Goal: Check status

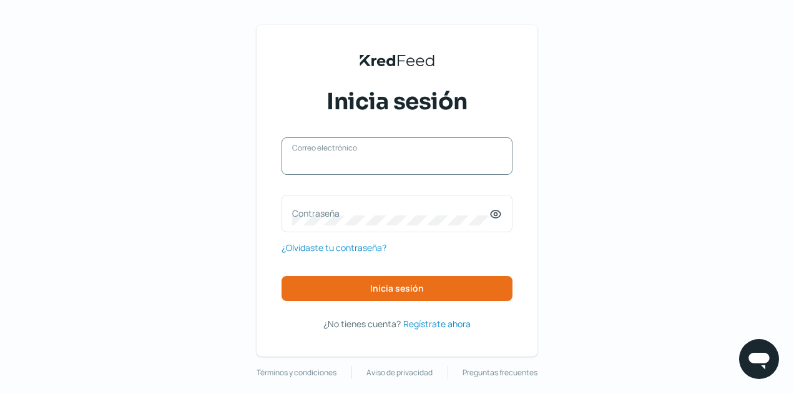
click at [341, 167] on input "Correo electrónico" at bounding box center [397, 162] width 210 height 11
type input "[EMAIL_ADDRESS][DOMAIN_NAME]"
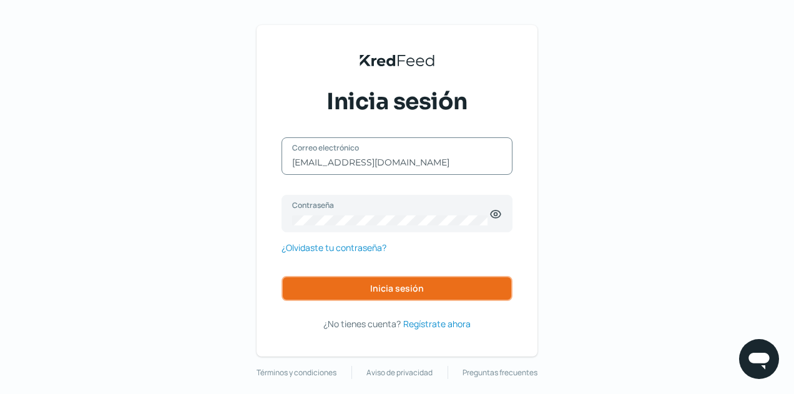
click at [370, 281] on button "Inicia sesión" at bounding box center [396, 288] width 231 height 25
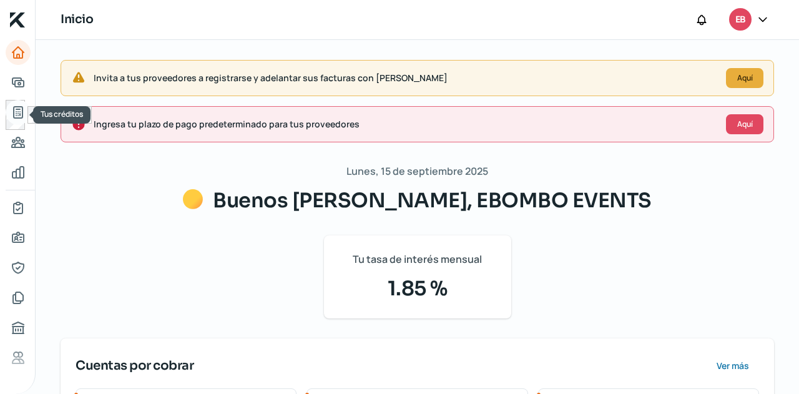
click at [14, 109] on icon "Tus créditos" at bounding box center [18, 112] width 15 height 15
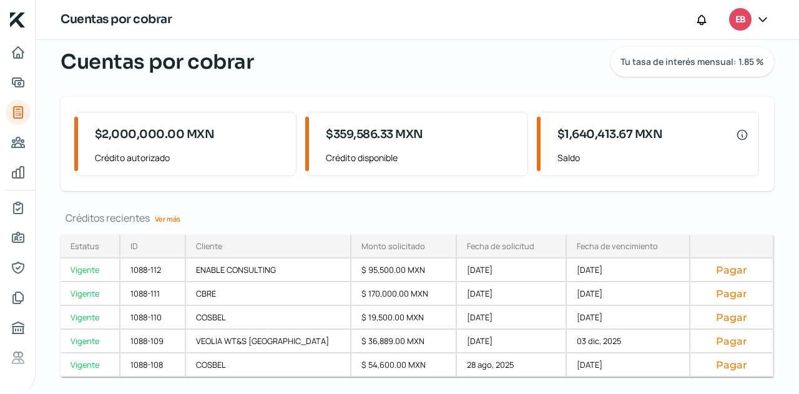
scroll to position [69, 0]
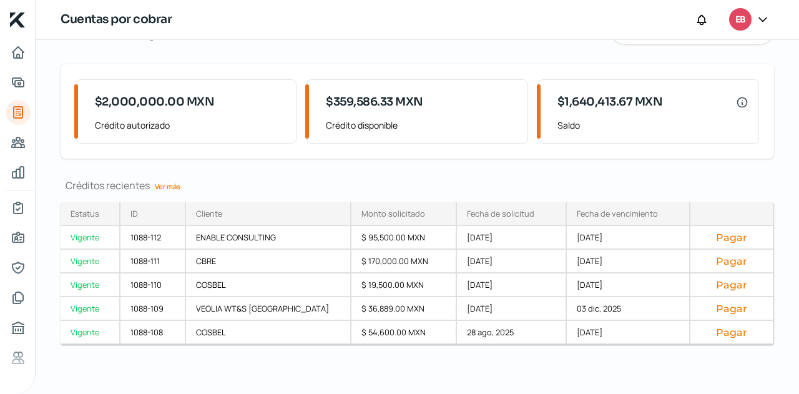
click at [173, 187] on link "Ver más" at bounding box center [168, 186] width 36 height 19
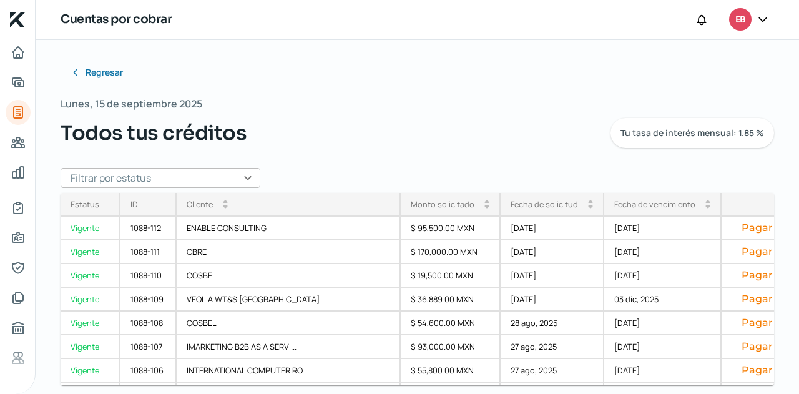
click at [228, 176] on input "text" at bounding box center [161, 178] width 200 height 20
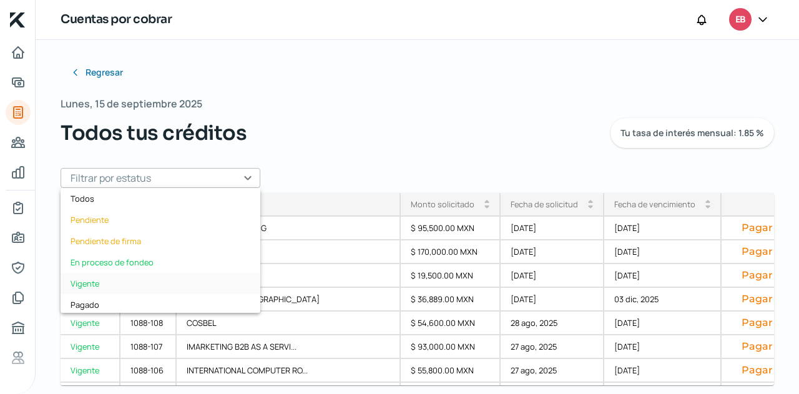
click at [140, 275] on div "Vigente" at bounding box center [161, 283] width 200 height 21
type input "Vigente"
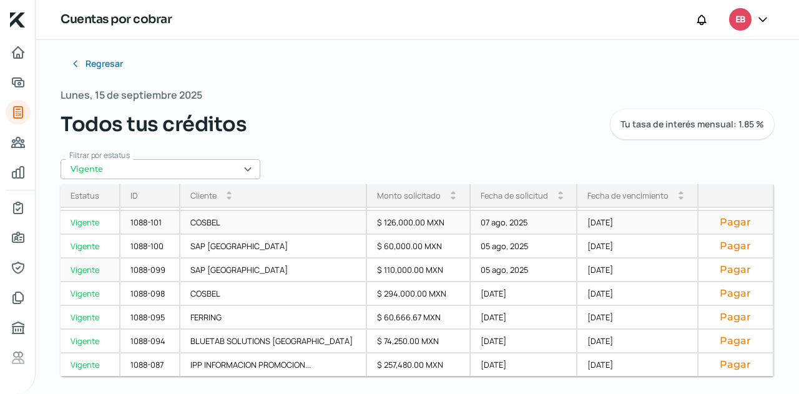
scroll to position [11, 0]
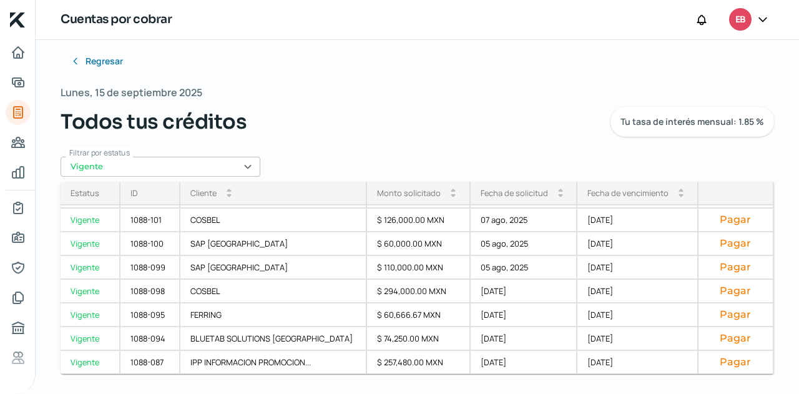
click at [613, 190] on div "Fecha de vencimiento" at bounding box center [627, 192] width 81 height 11
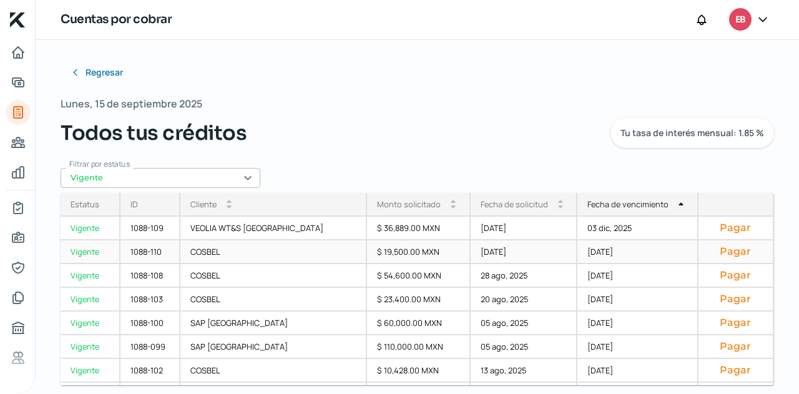
scroll to position [258, 0]
